Goal: Task Accomplishment & Management: Manage account settings

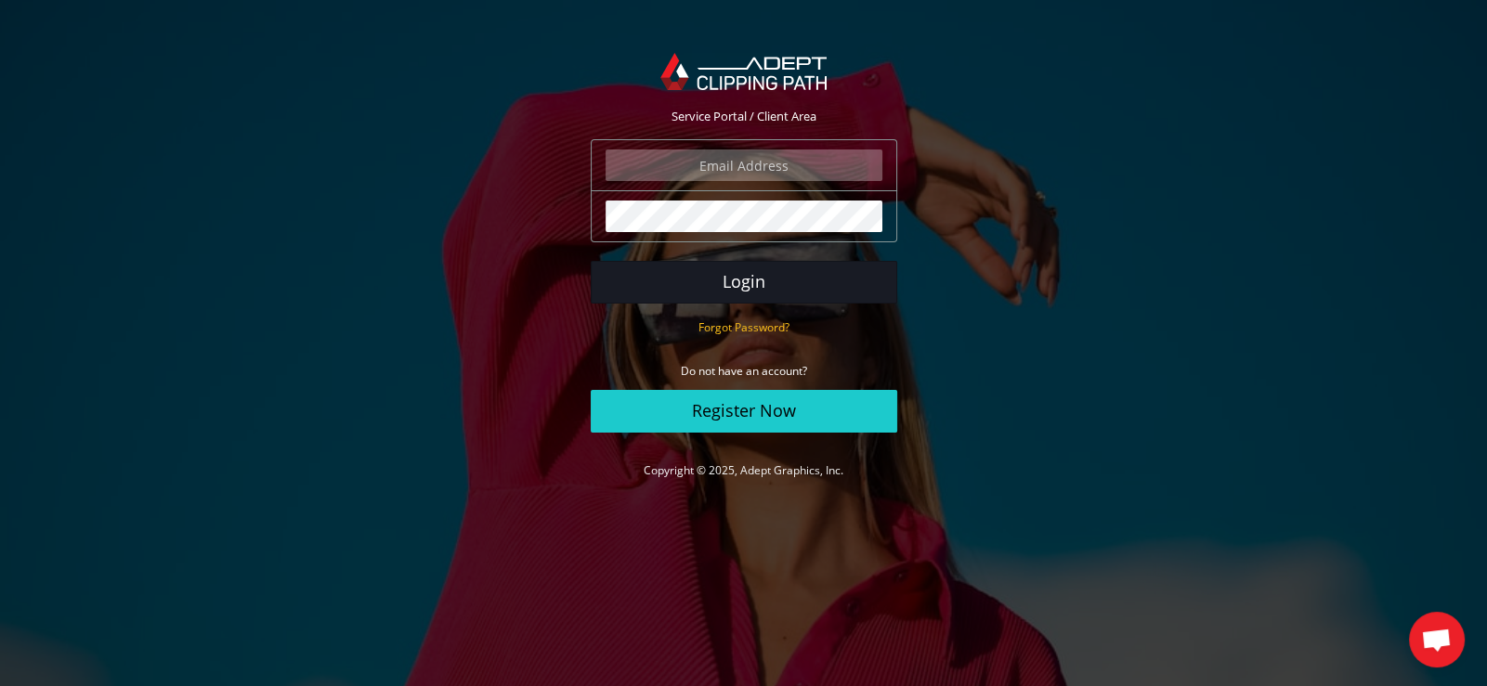
type input "elia@tassottoemax.com"
click at [751, 288] on button "Login" at bounding box center [744, 282] width 306 height 43
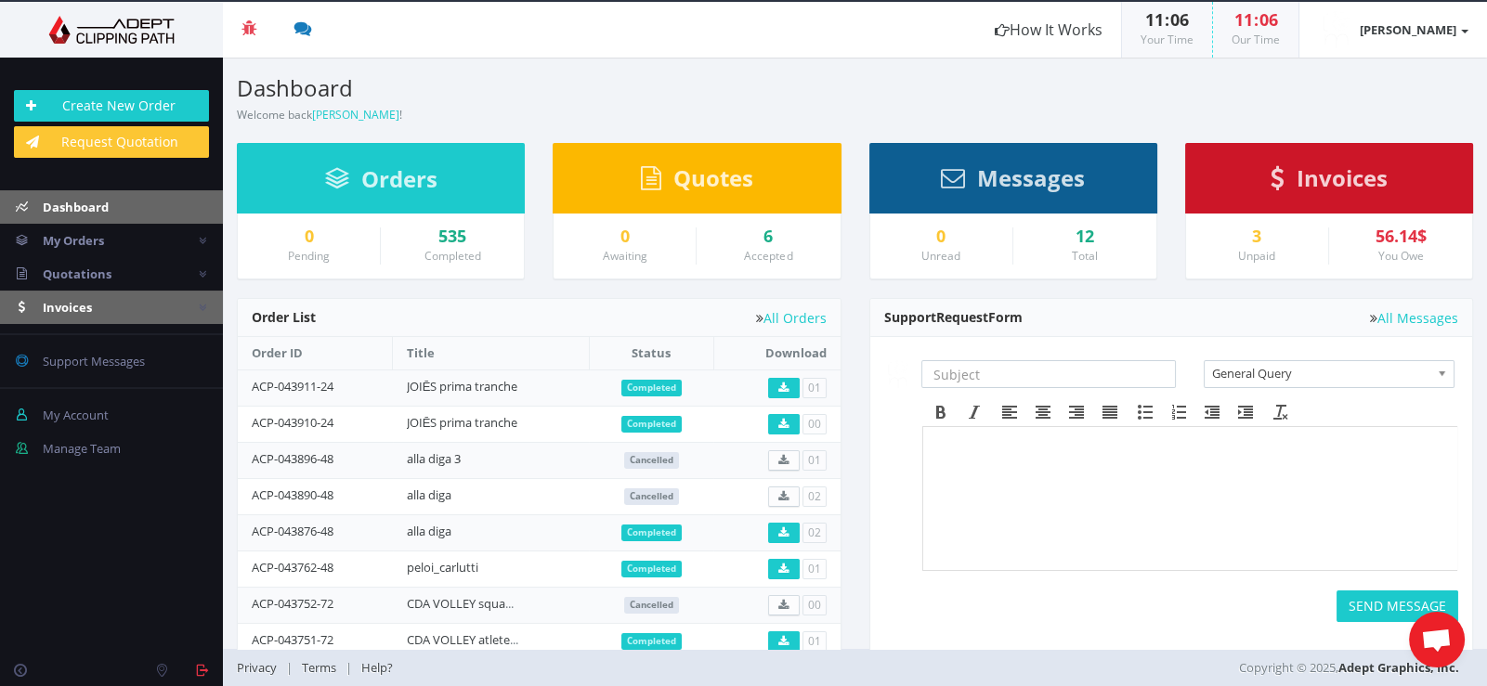
click at [98, 302] on link "Invoices" at bounding box center [111, 307] width 223 height 33
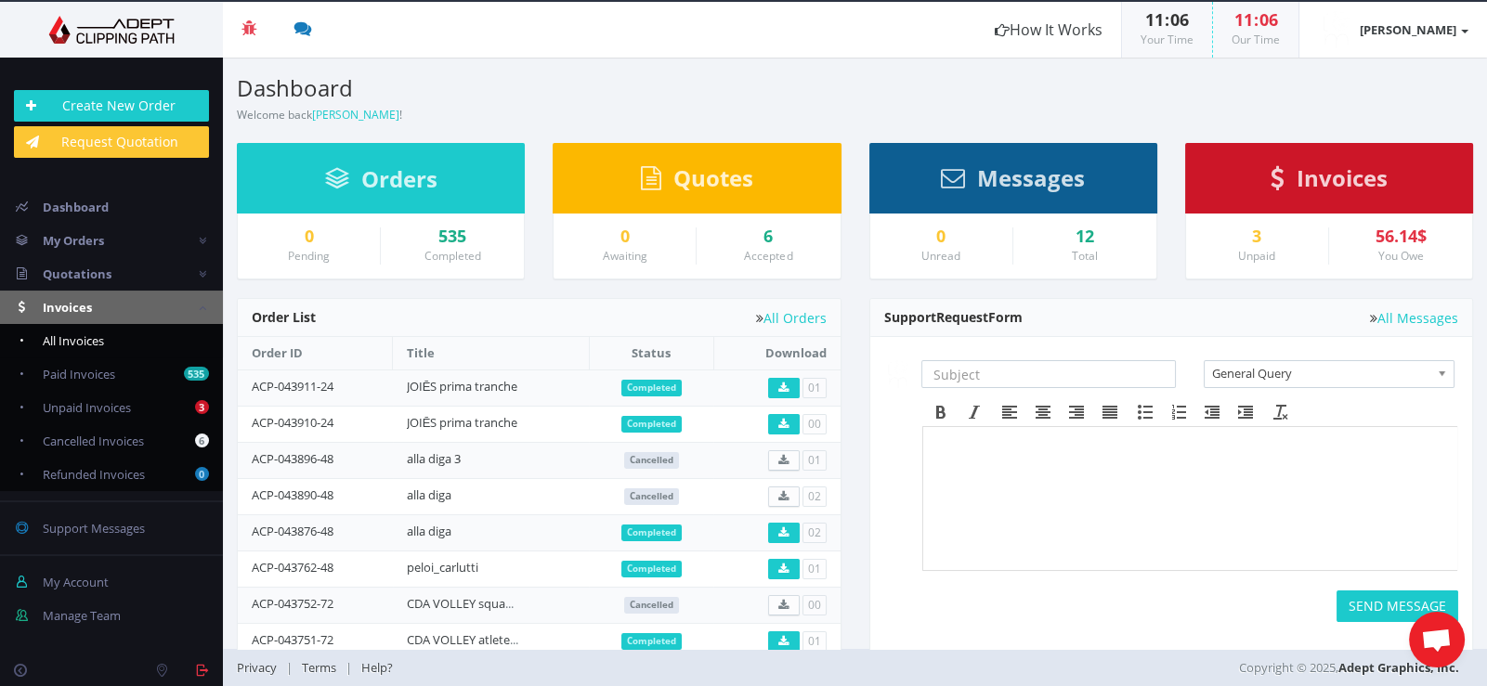
click at [90, 343] on span "All Invoices" at bounding box center [73, 340] width 61 height 17
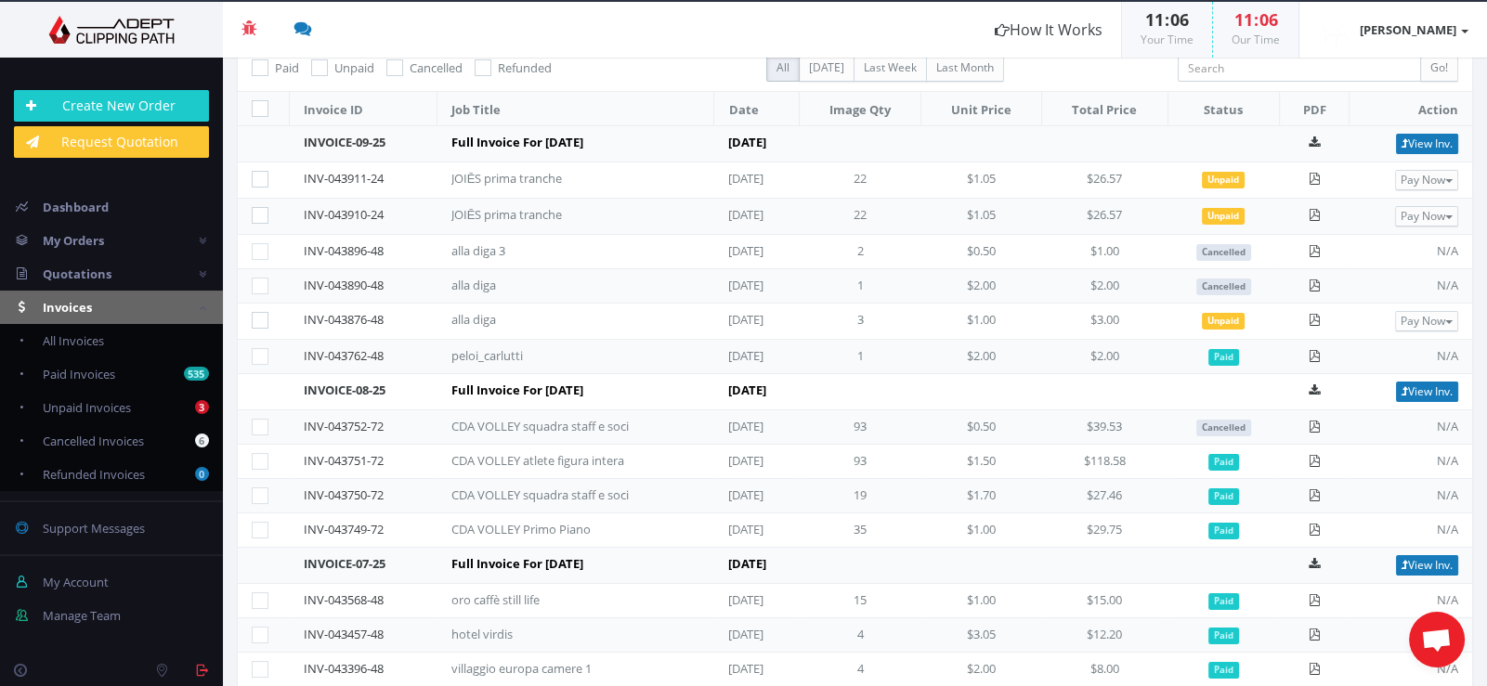
scroll to position [185, 0]
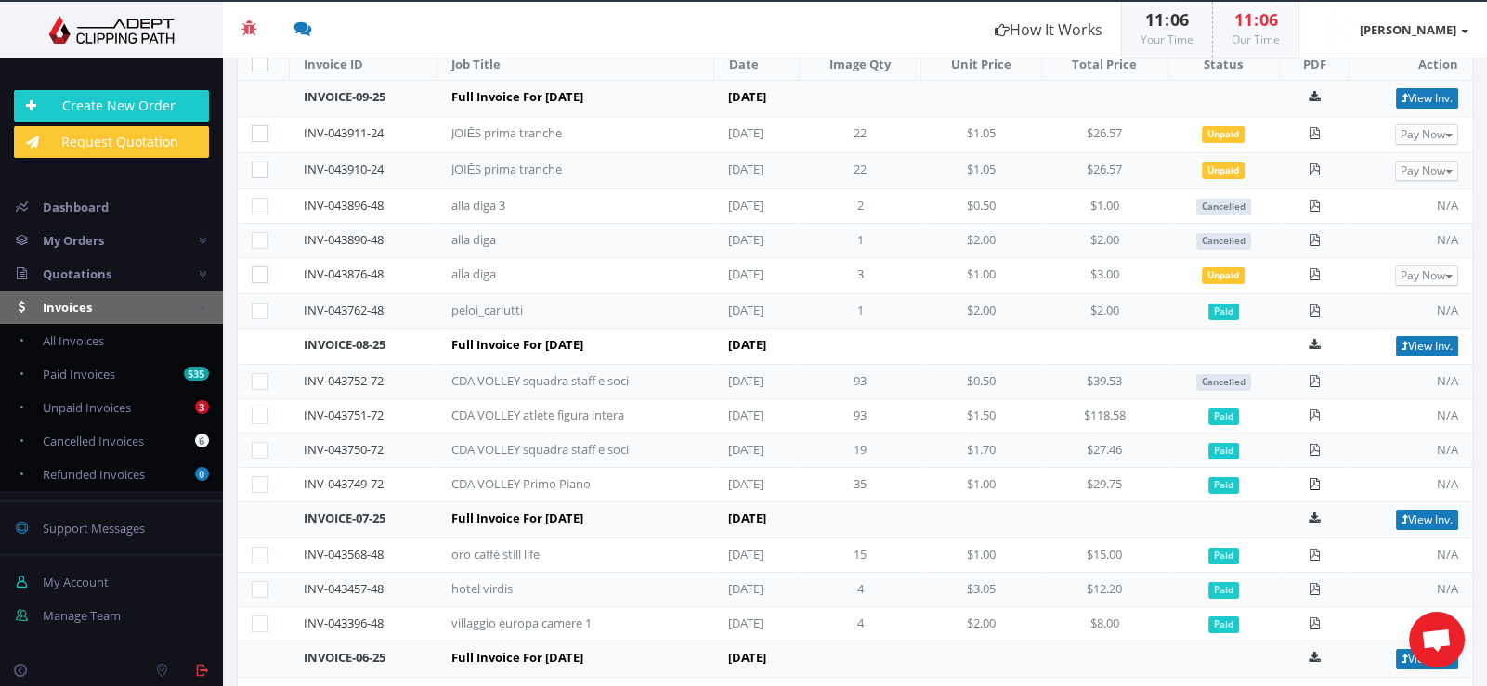
click at [1312, 478] on icon at bounding box center [1313, 484] width 12 height 12
click at [1312, 444] on icon at bounding box center [1313, 450] width 12 height 12
click at [1311, 410] on icon at bounding box center [1313, 416] width 12 height 12
click at [1307, 307] on icon at bounding box center [1313, 311] width 12 height 12
click at [1311, 272] on icon at bounding box center [1313, 274] width 12 height 12
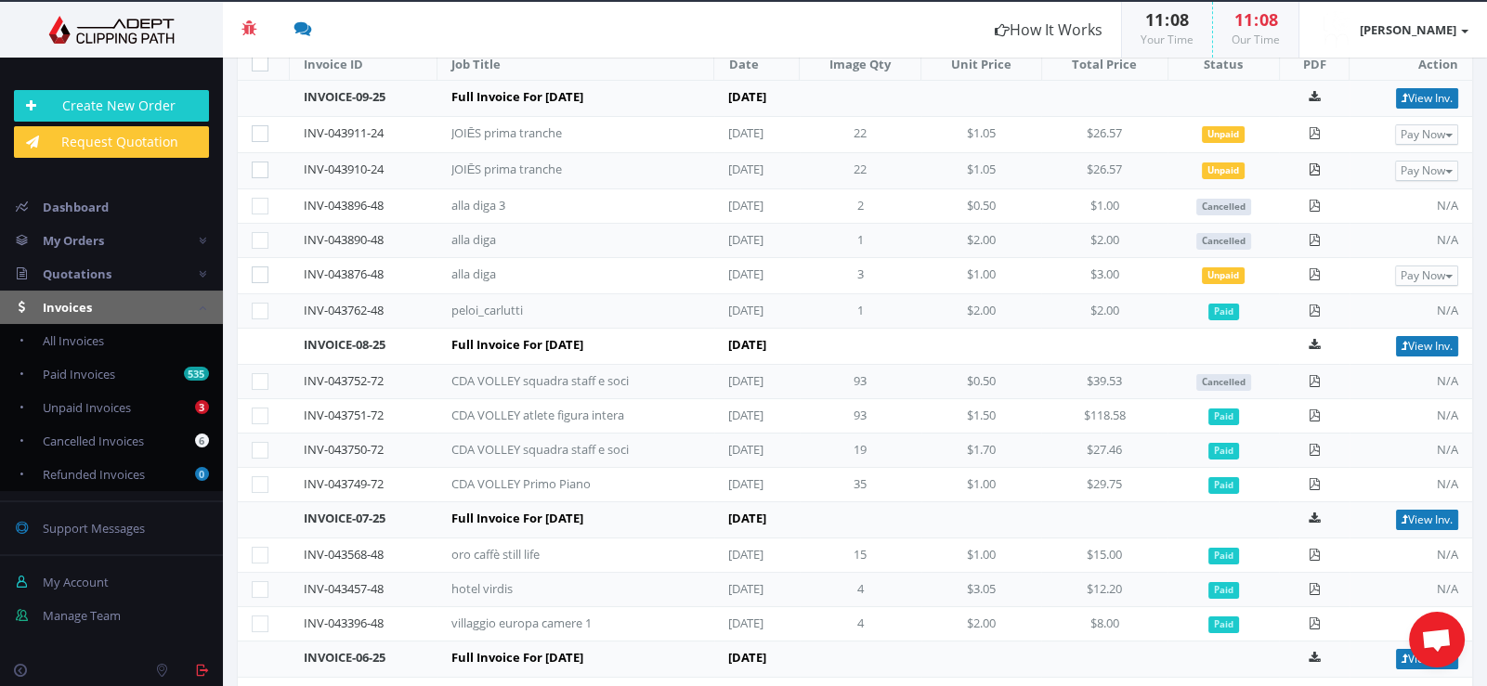
click at [1312, 163] on icon at bounding box center [1313, 169] width 12 height 12
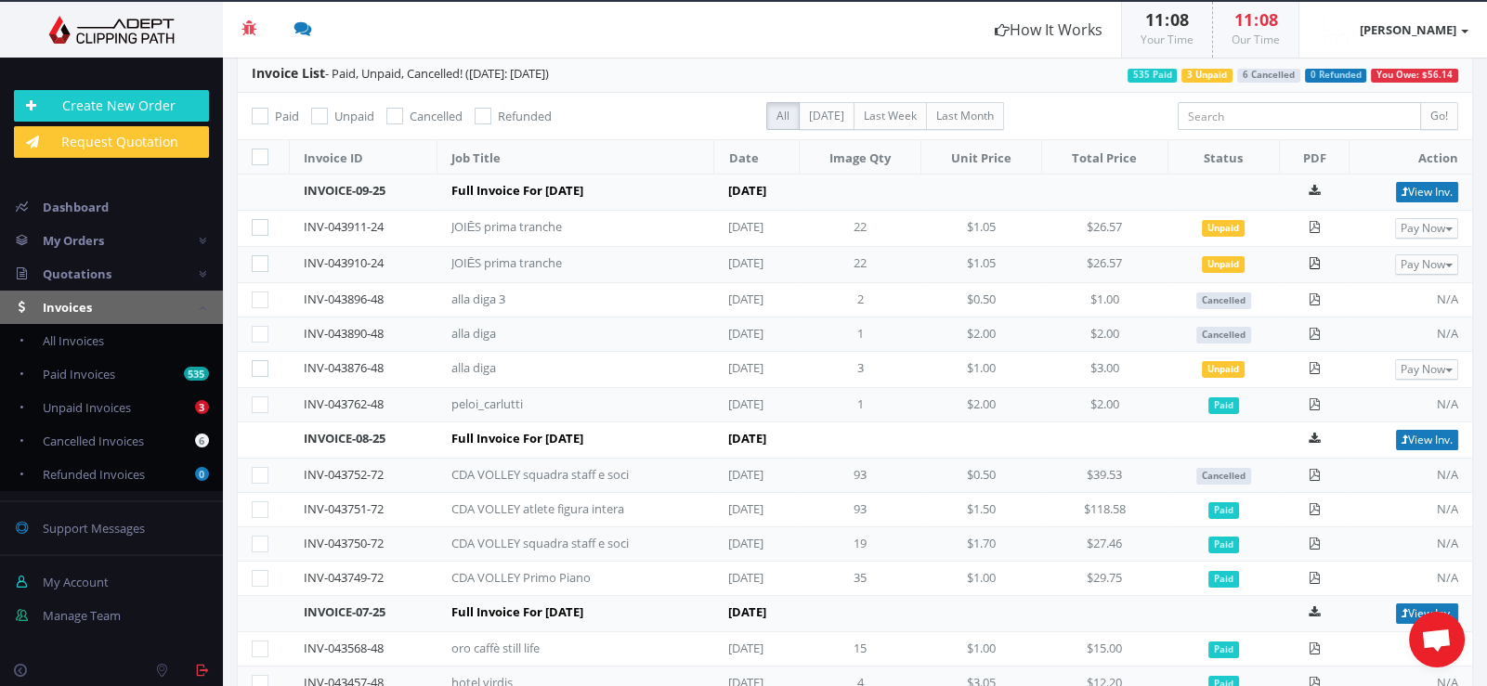
scroll to position [0, 0]
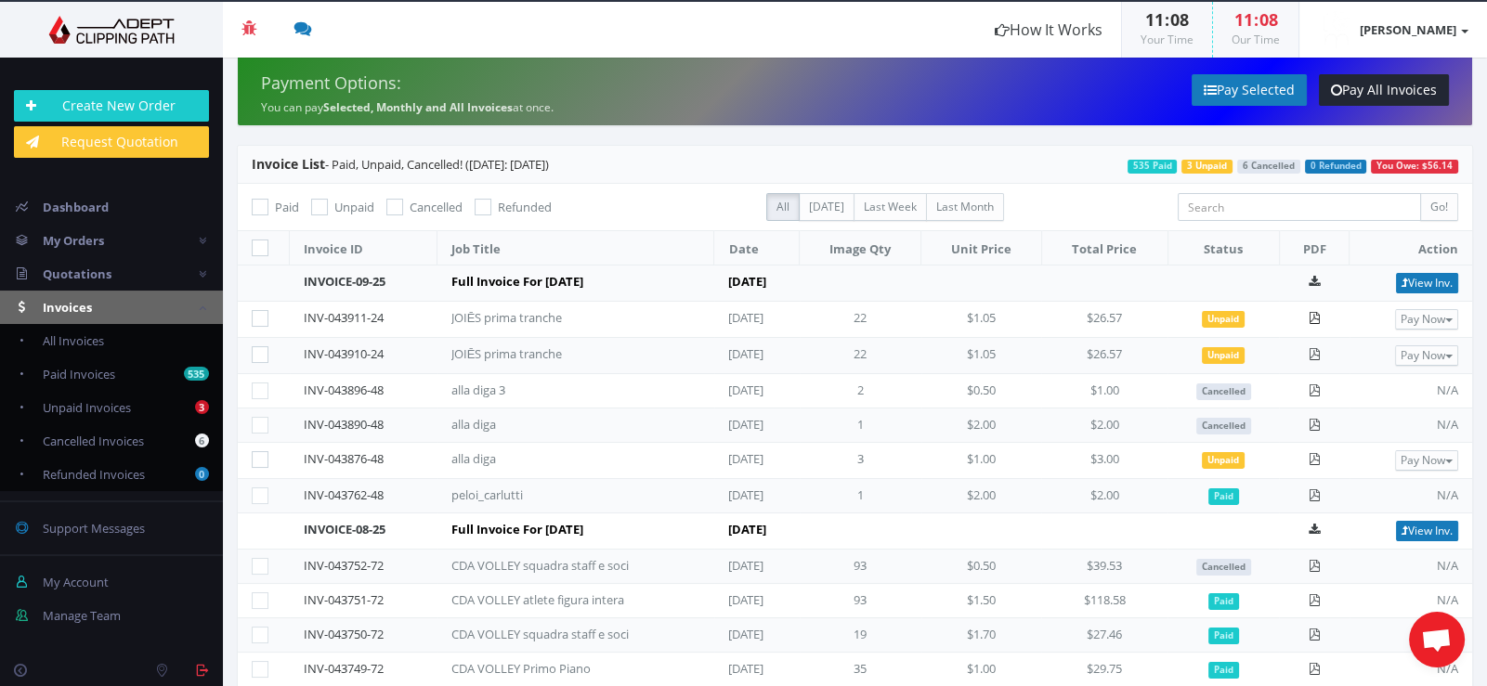
click at [1308, 316] on icon at bounding box center [1313, 318] width 12 height 12
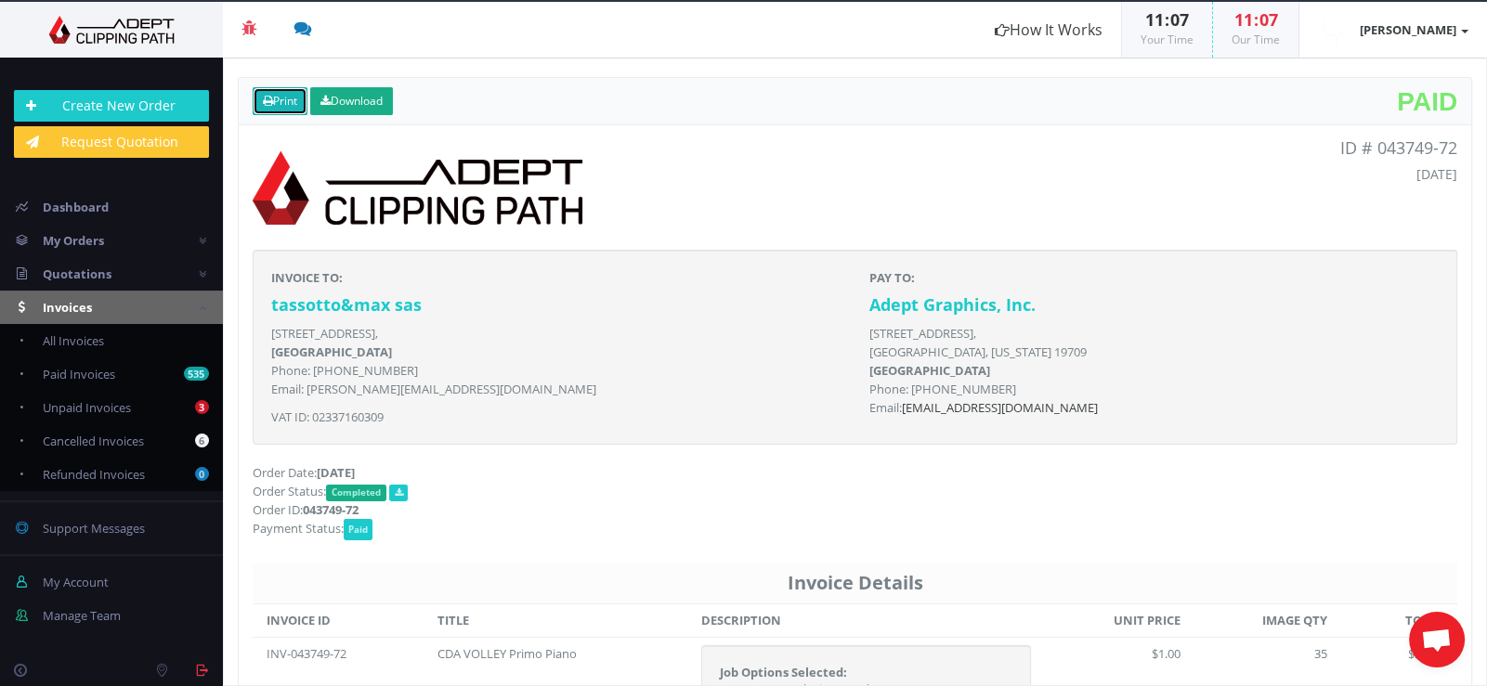
click at [271, 97] on icon at bounding box center [268, 101] width 10 height 11
click at [270, 100] on icon at bounding box center [268, 101] width 10 height 11
click at [283, 100] on link "Print" at bounding box center [280, 101] width 55 height 28
click at [277, 103] on link "Print" at bounding box center [280, 101] width 55 height 28
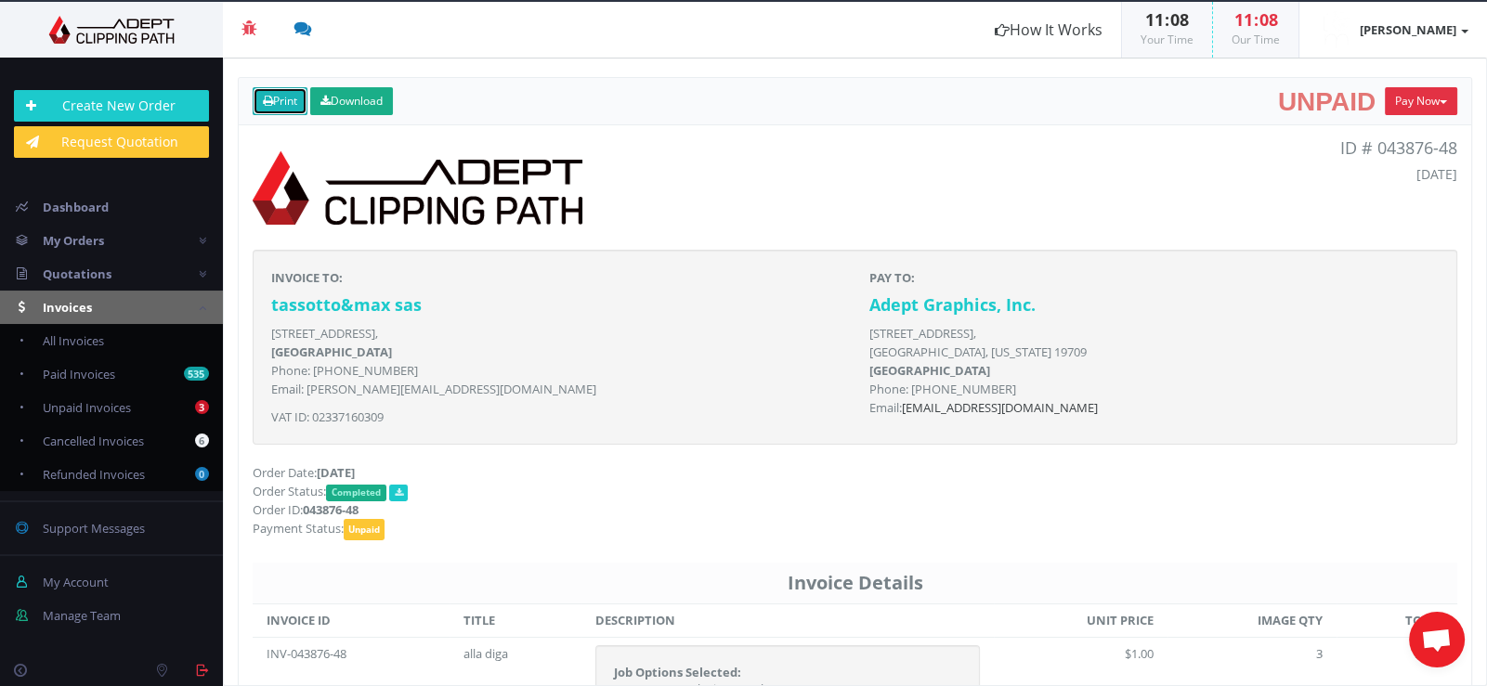
click at [280, 103] on link "Print" at bounding box center [280, 101] width 55 height 28
click at [271, 98] on icon at bounding box center [268, 101] width 10 height 11
click at [275, 104] on link "Print" at bounding box center [280, 101] width 55 height 28
